Goal: Task Accomplishment & Management: Use online tool/utility

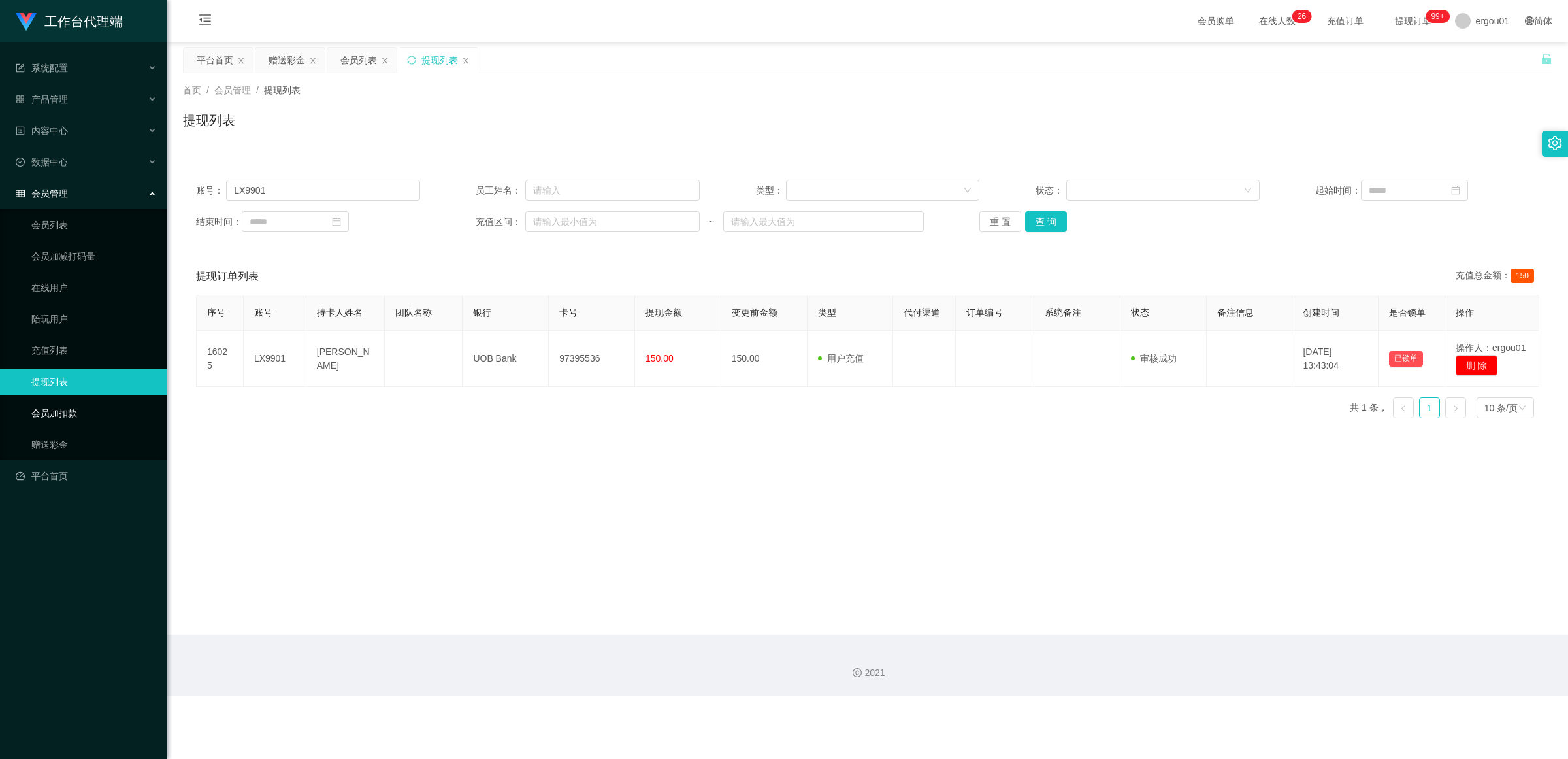
drag, startPoint x: 0, startPoint y: 0, endPoint x: 85, endPoint y: 413, distance: 421.7
click at [85, 413] on link "会员加扣款" at bounding box center [94, 413] width 126 height 26
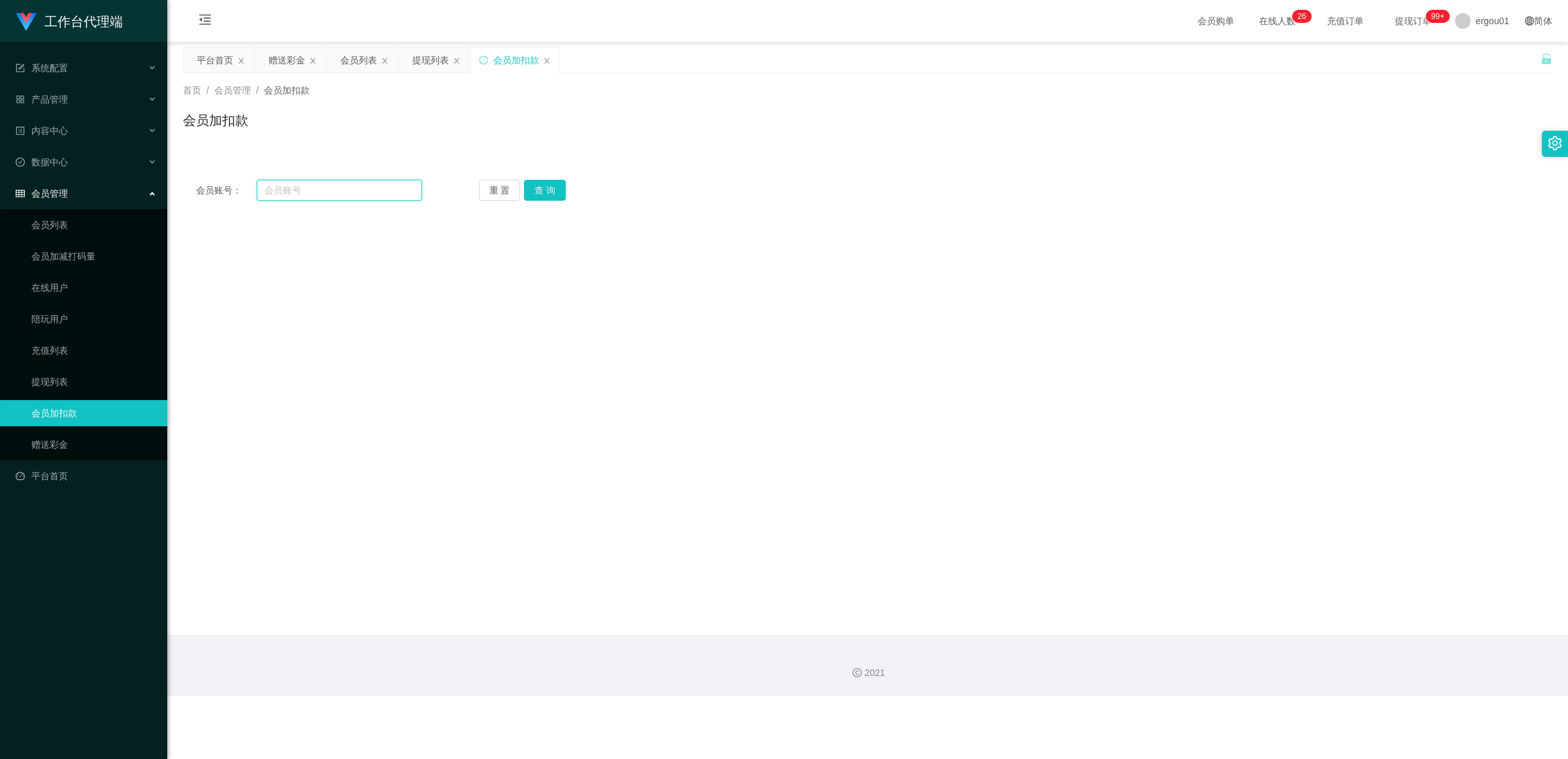
click at [311, 188] on input "text" at bounding box center [339, 190] width 165 height 21
paste input "LX9901"
type input "LX9901"
drag, startPoint x: 83, startPoint y: 439, endPoint x: 115, endPoint y: 417, distance: 38.8
click at [83, 439] on link "赠送彩金" at bounding box center [94, 444] width 126 height 26
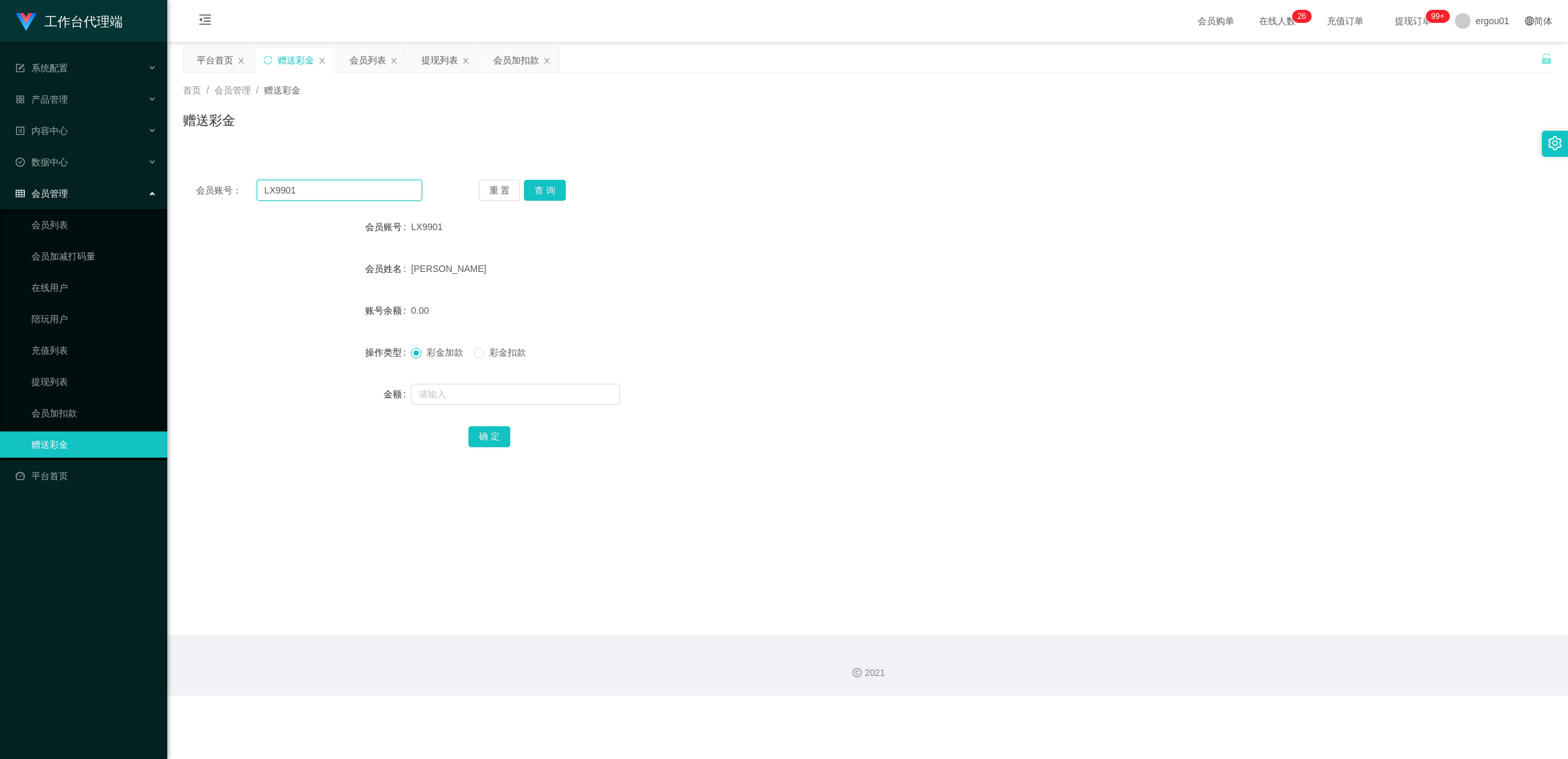
drag, startPoint x: 329, startPoint y: 194, endPoint x: 125, endPoint y: 188, distance: 204.1
click at [125, 188] on section "工作台代理端 系统配置 产品管理 内容中心 数据中心 会员管理 会员列表 会员加减打码量 在线用户 陪玩用户 充值列表 提现列表 会员加扣款 赠送彩金 平台首…" at bounding box center [784, 348] width 1568 height 695
click at [550, 189] on button "查 询" at bounding box center [544, 190] width 42 height 21
click at [442, 392] on input "text" at bounding box center [515, 394] width 209 height 21
type input "100"
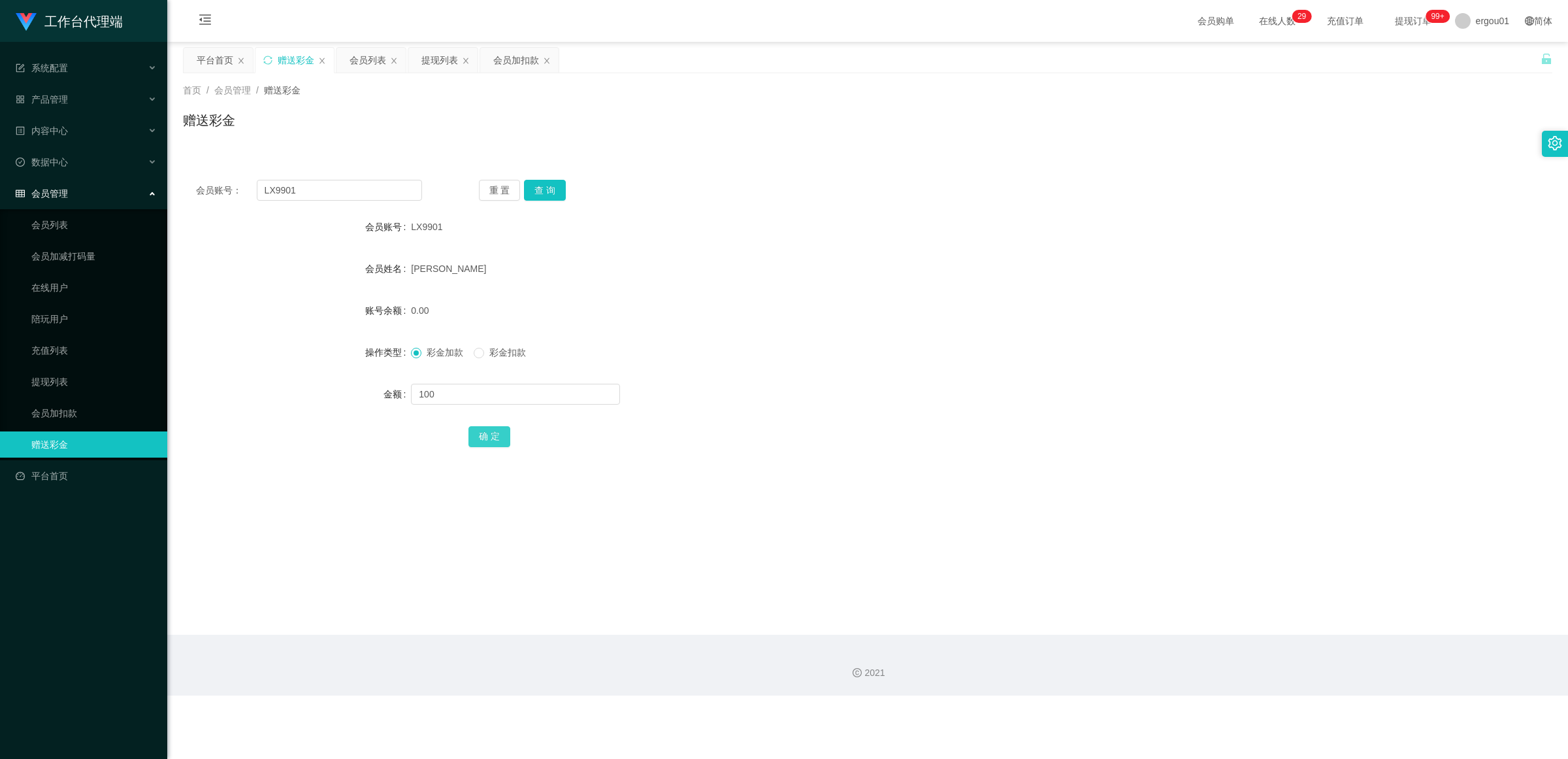
click at [488, 428] on button "确 定" at bounding box center [489, 436] width 42 height 21
